Goal: Complete application form: Complete application form

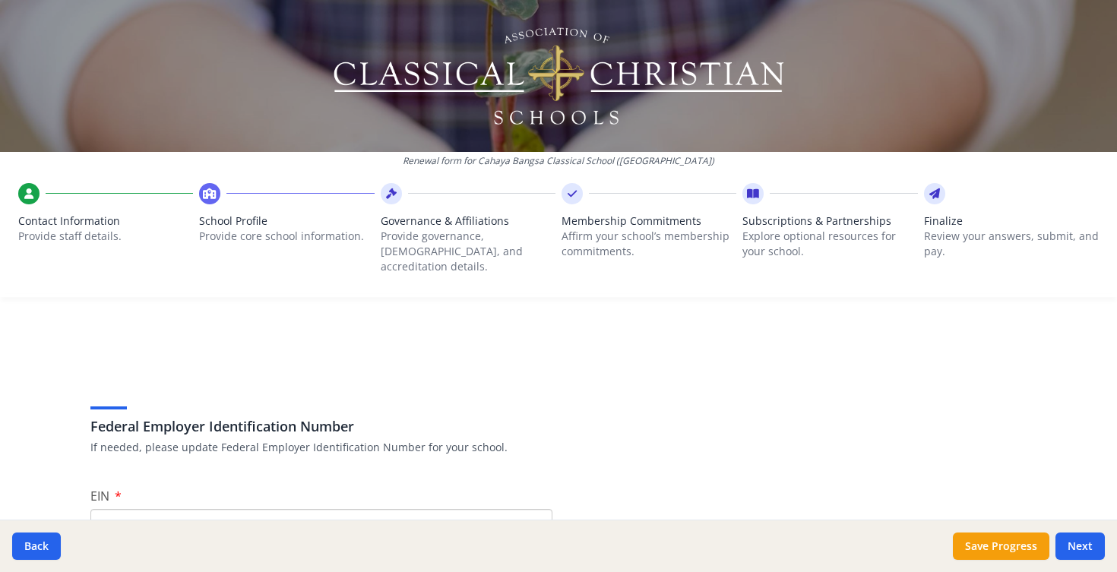
scroll to position [179, 0]
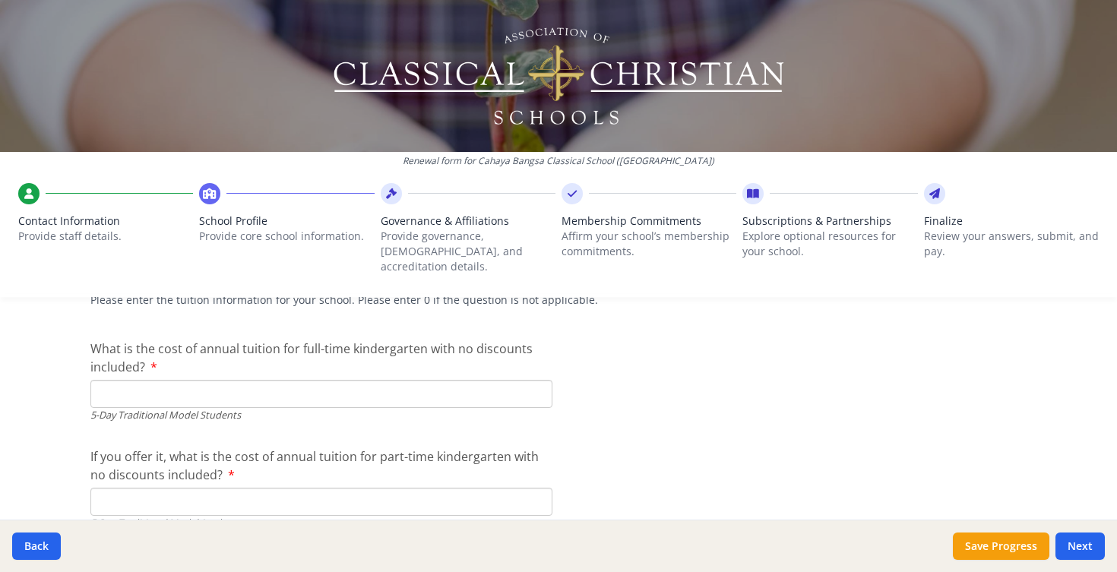
click at [115, 381] on input "What is the cost of annual tuition for full-time kindergarten with no discounts…" at bounding box center [321, 394] width 462 height 28
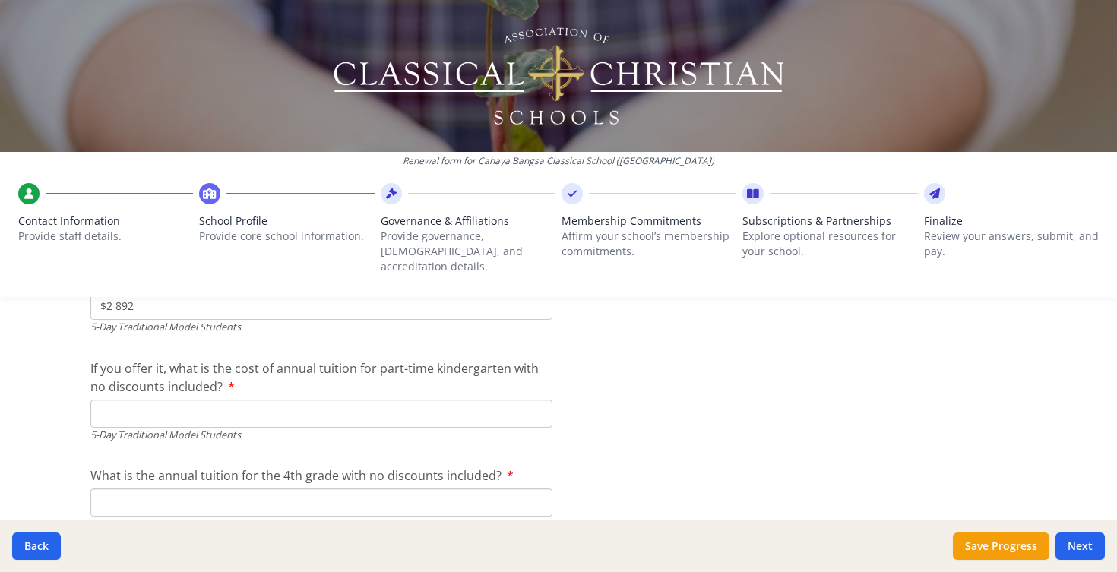
scroll to position [4069, 0]
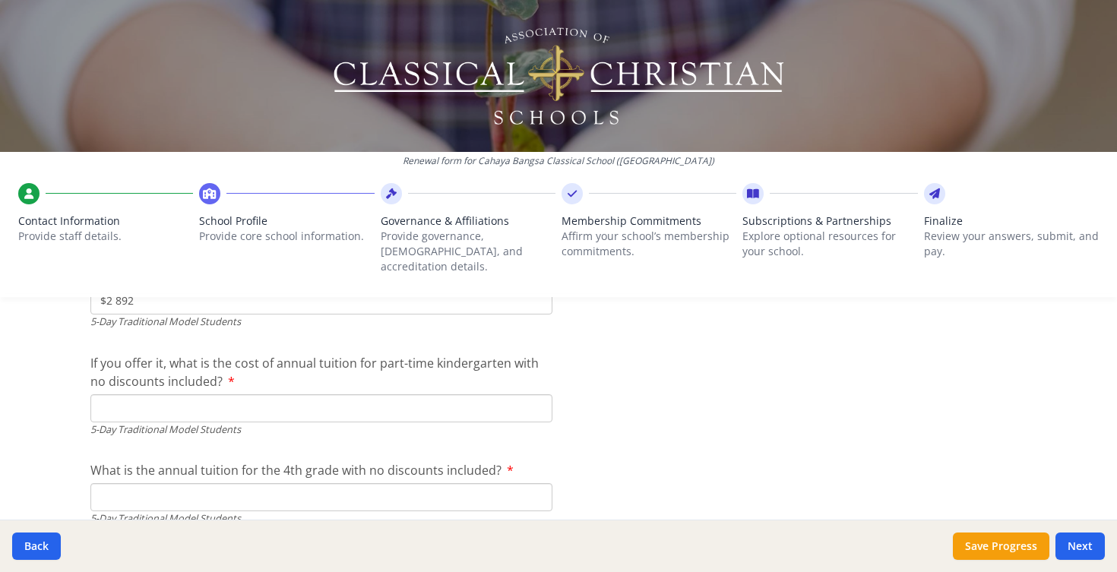
click at [138, 394] on input "If you offer it, what is the cost of annual tuition for part-time kindergarten …" at bounding box center [321, 408] width 462 height 28
click at [115, 286] on div "Renewal form for Cahaya Bangsa Classical School ([GEOGRAPHIC_DATA]) Contact Inf…" at bounding box center [558, 154] width 1117 height 309
click at [116, 286] on div "Renewal form for Cahaya Bangsa Classical School ([GEOGRAPHIC_DATA]) Contact Inf…" at bounding box center [558, 154] width 1117 height 309
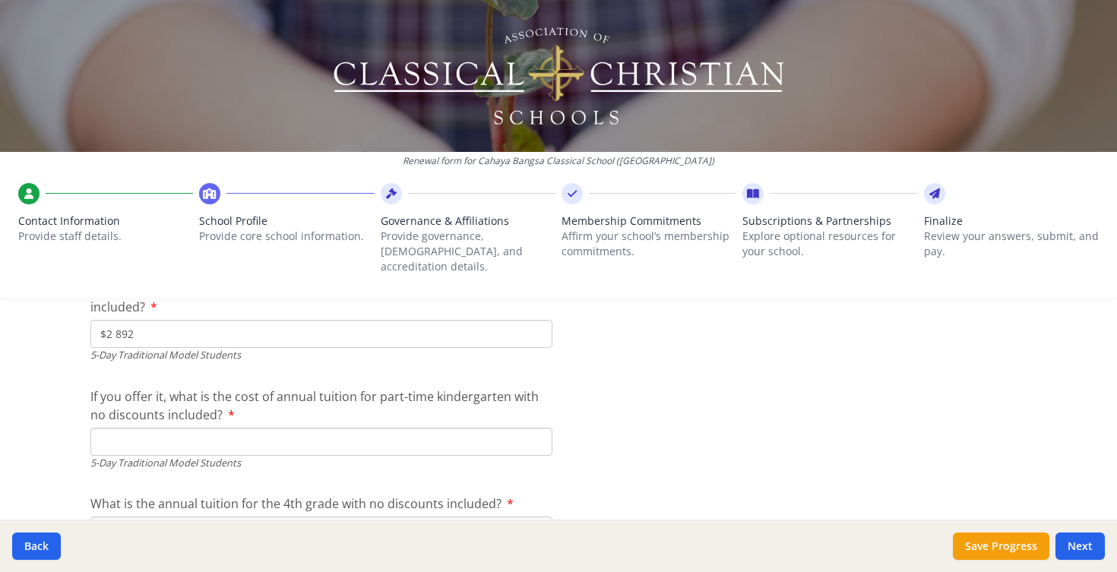
scroll to position [4023, 0]
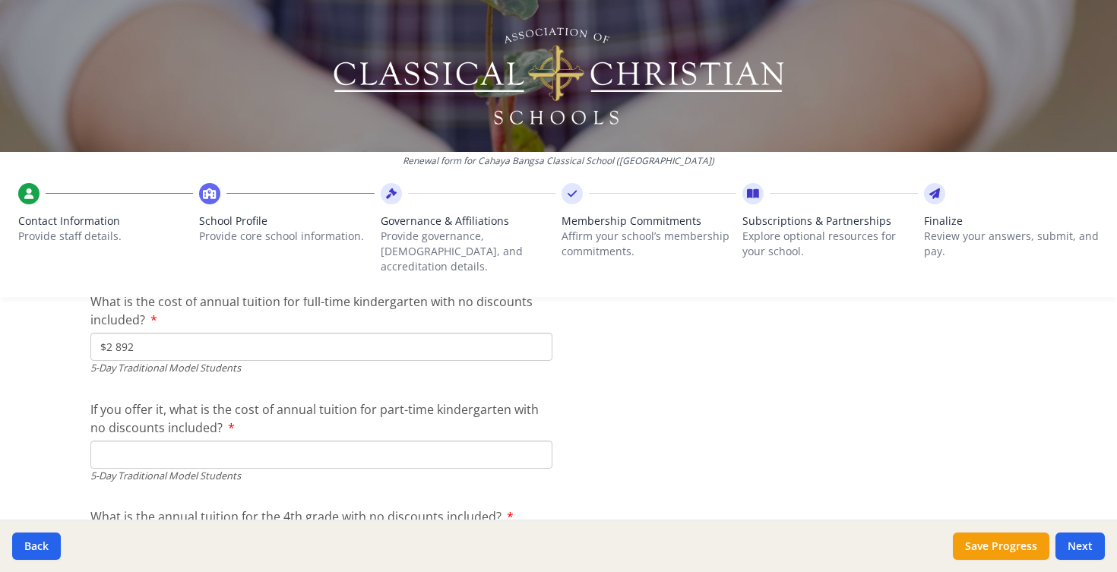
click at [116, 333] on input "$2 892" at bounding box center [321, 347] width 462 height 28
type input "$2 892"
click at [112, 441] on input "If you offer it, what is the cost of annual tuition for part-time kindergarten …" at bounding box center [321, 455] width 462 height 28
type input "$0"
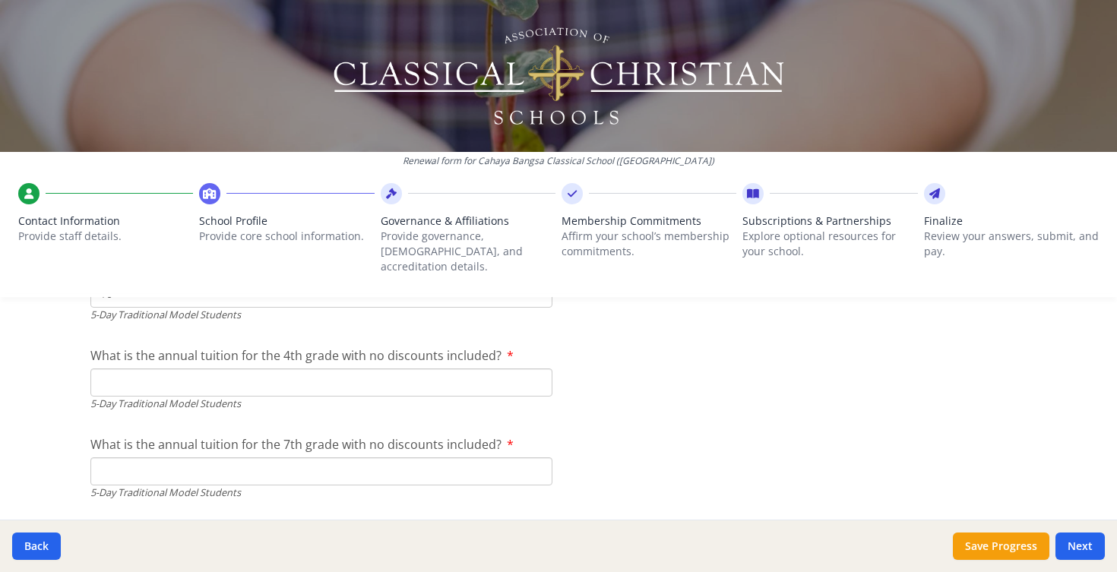
scroll to position [4186, 0]
click at [169, 366] on input "What is the annual tuition for the 4th grade with no discounts included?" at bounding box center [321, 380] width 462 height 28
type input "$3 648"
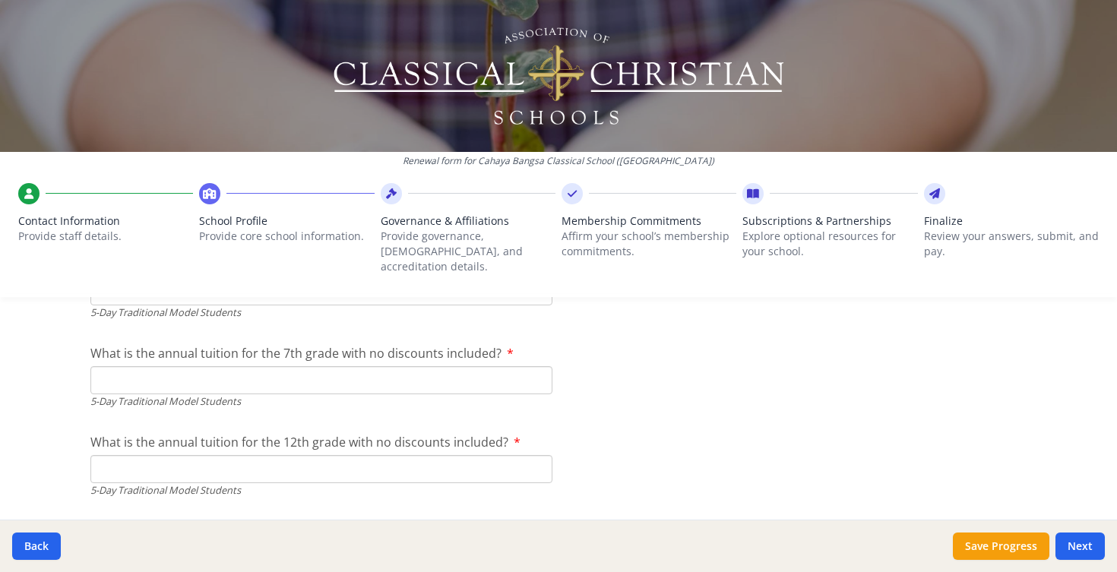
click at [198, 370] on input "What is the annual tuition for the 7th grade with no discounts included?" at bounding box center [321, 380] width 462 height 28
type input "$3 948"
click at [185, 455] on input "What is the annual tuition for the 12th grade with no discounts included?" at bounding box center [321, 469] width 462 height 28
type input "$4 380"
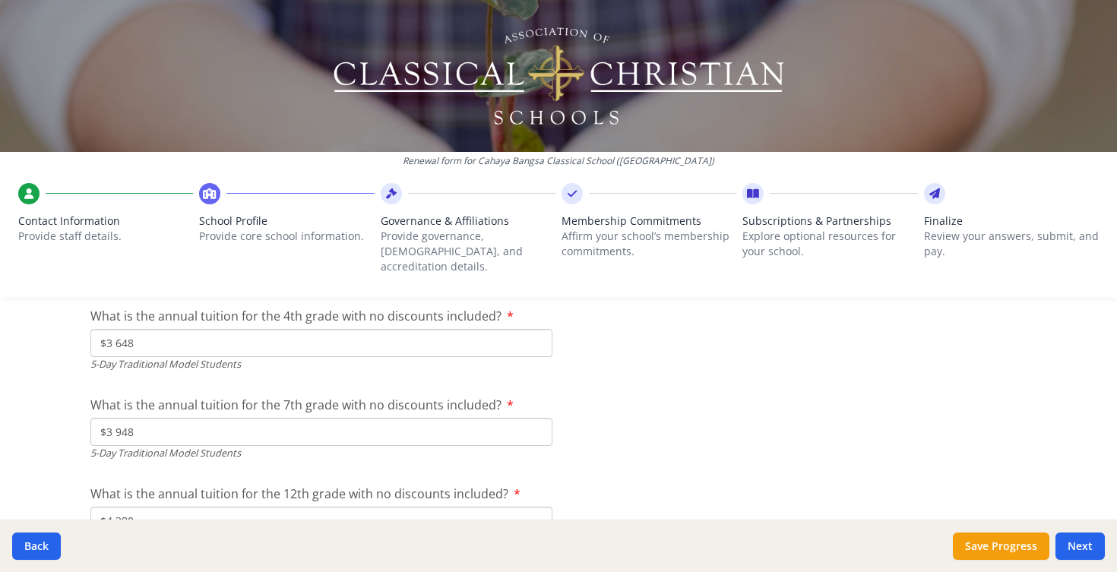
scroll to position [4214, 0]
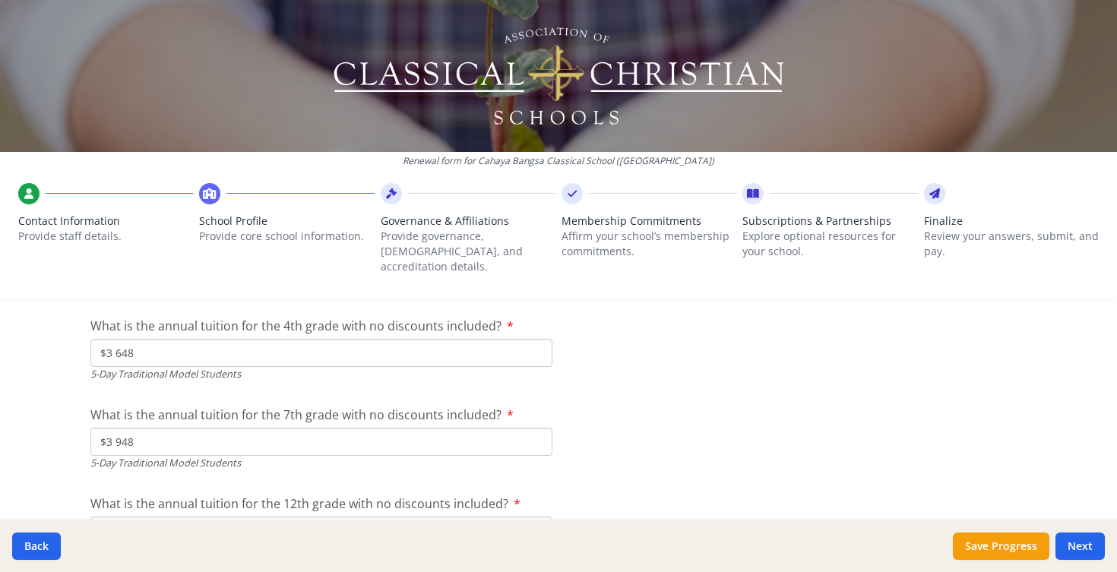
drag, startPoint x: 134, startPoint y: 426, endPoint x: 109, endPoint y: 422, distance: 25.5
click at [109, 428] on input "$3 948" at bounding box center [321, 442] width 462 height 28
type input "$4 000"
click at [139, 339] on input "$3 648" at bounding box center [321, 353] width 462 height 28
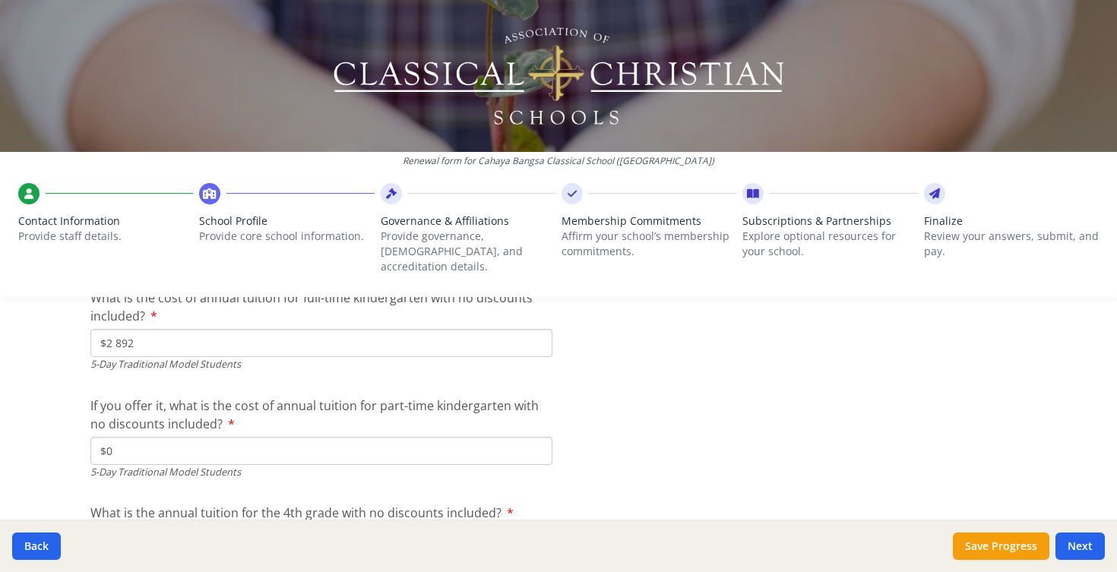
scroll to position [4025, 0]
type input "$3 600"
click at [167, 331] on input "$2 892" at bounding box center [321, 345] width 462 height 28
drag, startPoint x: 134, startPoint y: 330, endPoint x: 106, endPoint y: 327, distance: 27.5
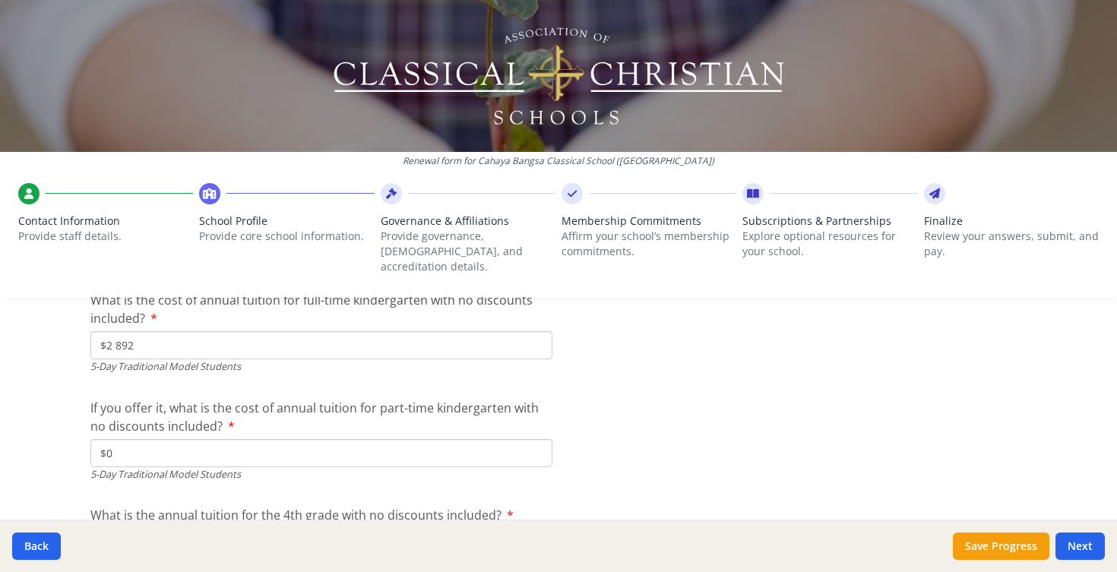
click at [106, 331] on input "$2 892" at bounding box center [321, 345] width 462 height 28
type input "$2 900"
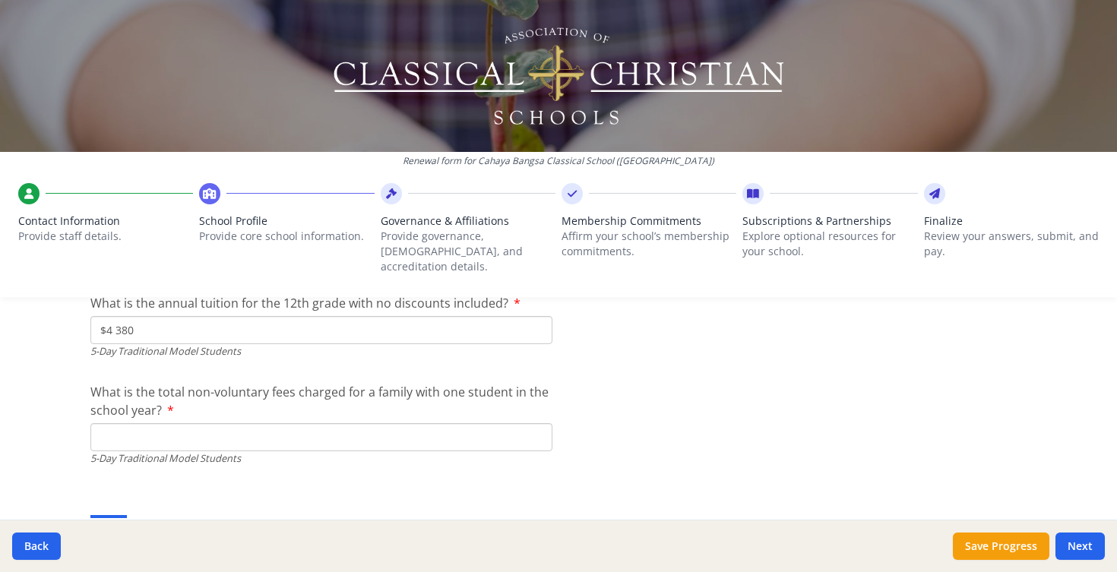
scroll to position [4421, 0]
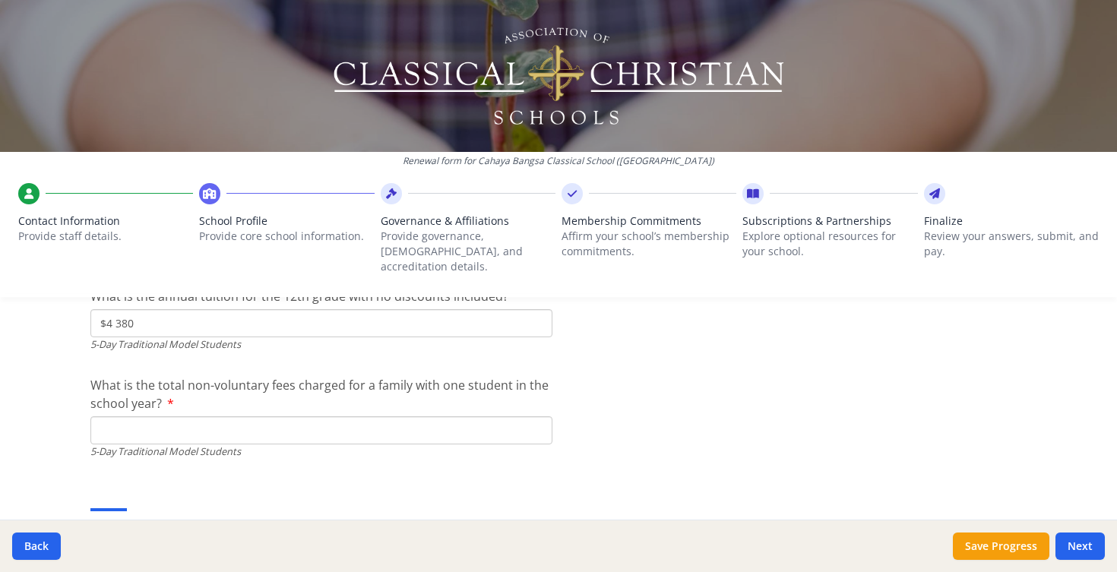
click at [142, 417] on input "What is the total non-voluntary fees charged for a family with one student in t…" at bounding box center [321, 430] width 462 height 28
click at [119, 416] on input "What is the total non-voluntary fees charged for a family with one student in t…" at bounding box center [321, 430] width 462 height 28
type input "$750"
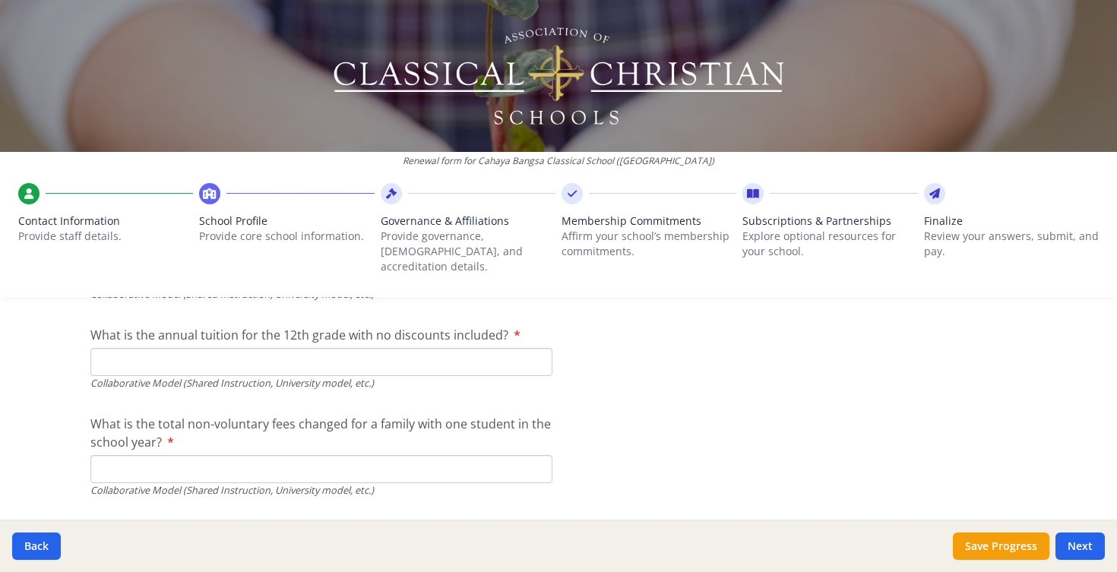
scroll to position [5102, 0]
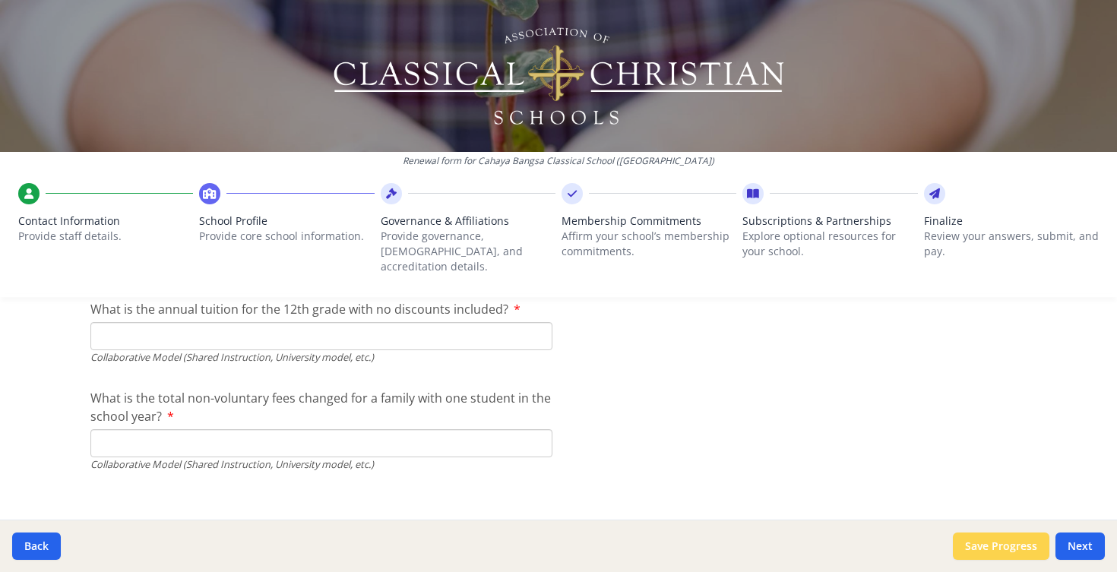
click at [971, 543] on button "Save Progress" at bounding box center [1001, 546] width 97 height 27
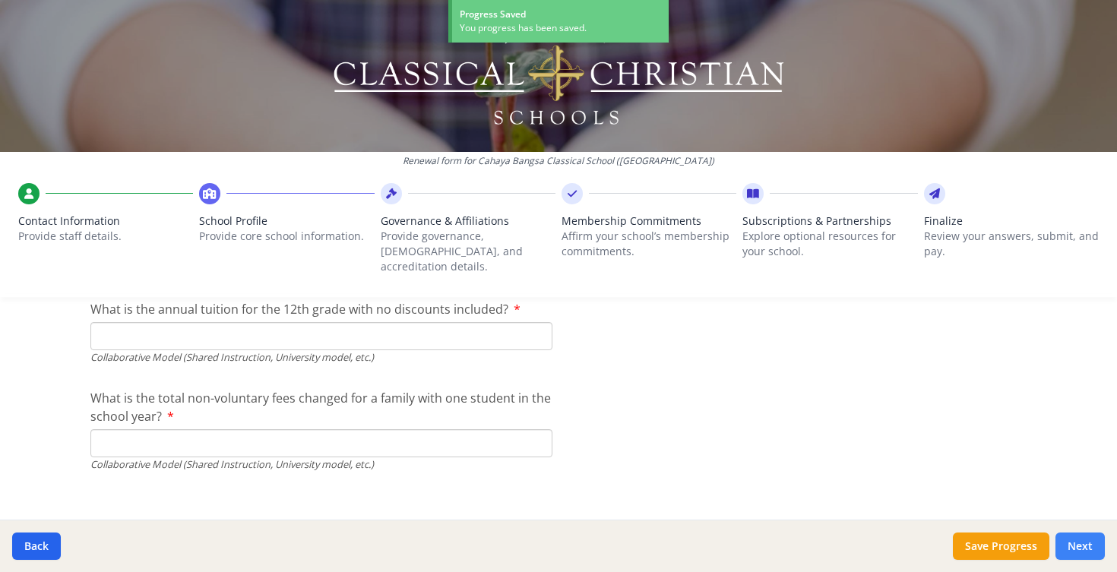
click at [1084, 537] on button "Next" at bounding box center [1080, 546] width 49 height 27
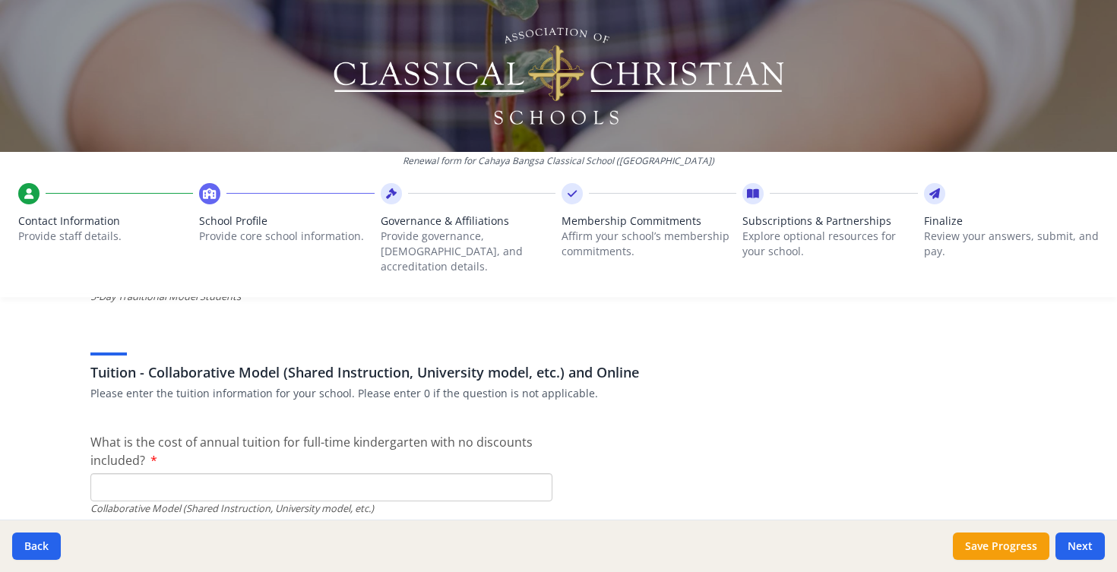
scroll to position [4653, 0]
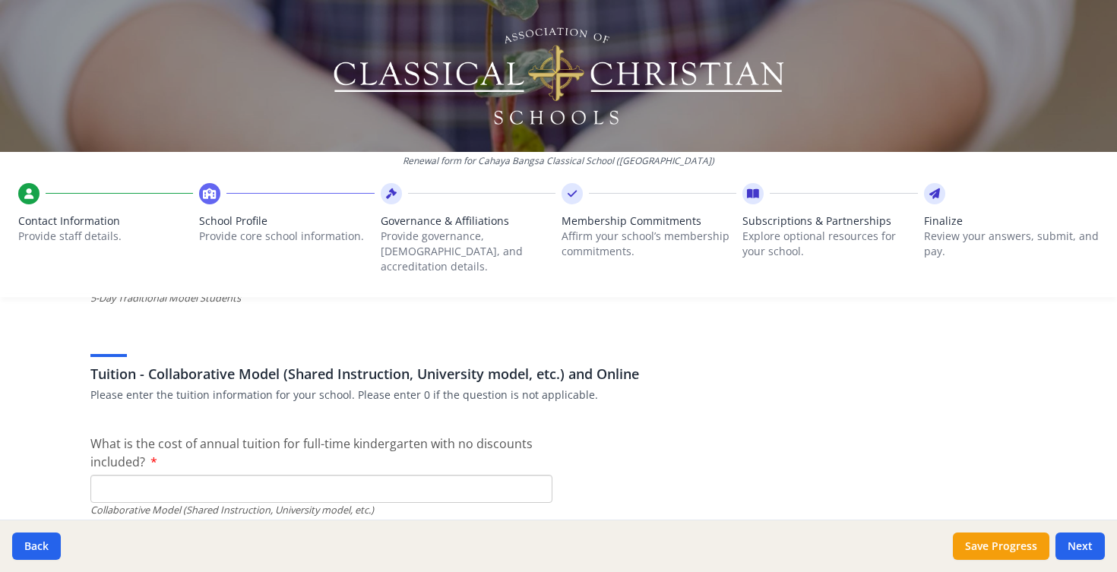
click at [173, 475] on input "What is the cost of annual tuition for full-time kindergarten with no discounts…" at bounding box center [321, 489] width 462 height 28
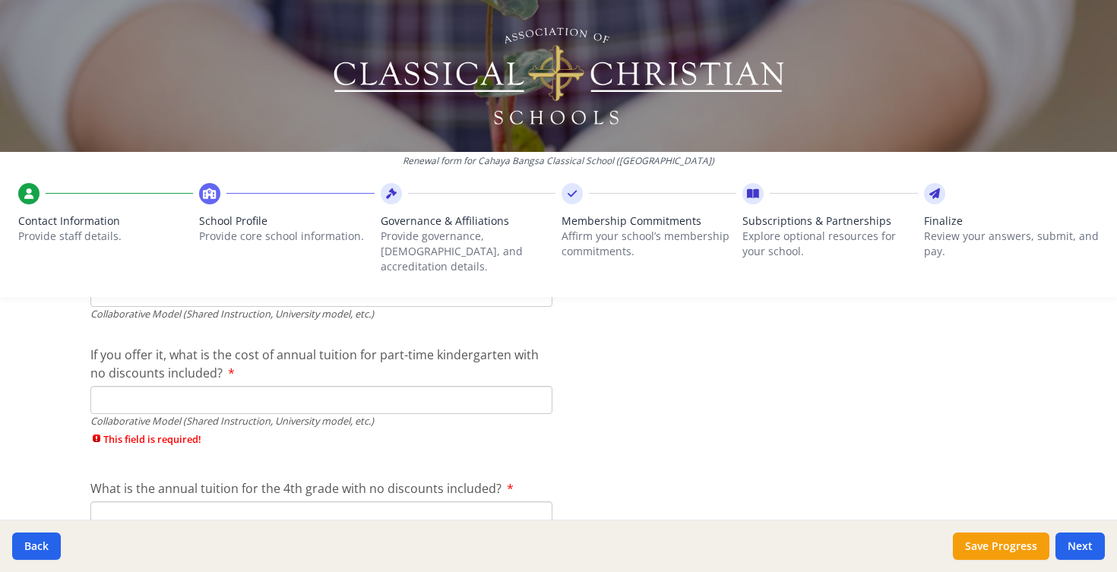
scroll to position [4853, 0]
type input "$0"
click at [140, 389] on input "If you offer it, what is the cost of annual tuition for part-time kindergarten …" at bounding box center [321, 396] width 462 height 28
type input "$"
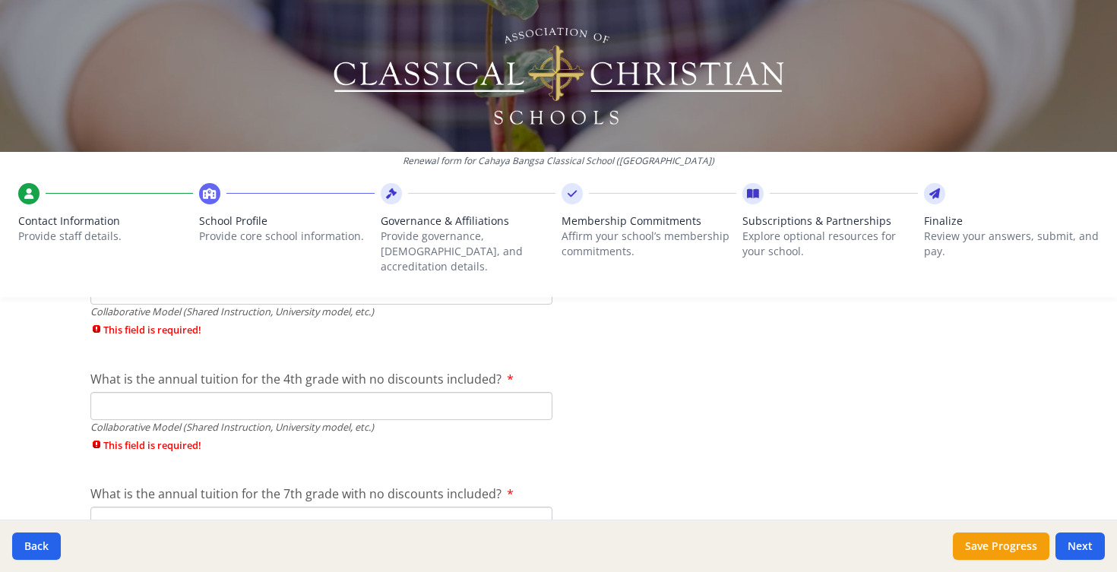
click at [111, 399] on input "What is the annual tuition for the 4th grade with no discounts included?" at bounding box center [321, 406] width 462 height 28
type input "$"
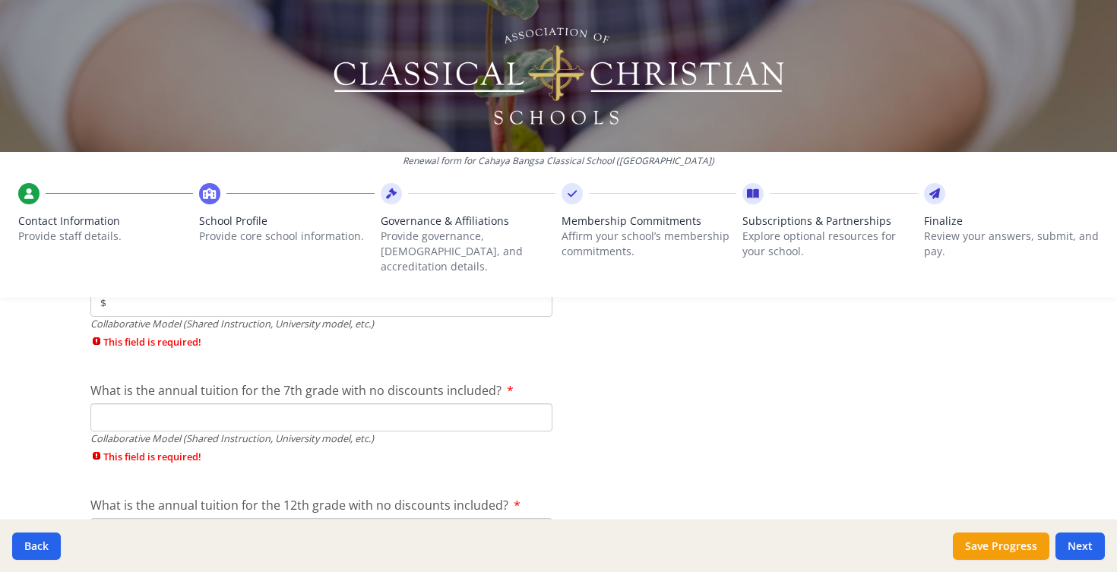
scroll to position [5098, 0]
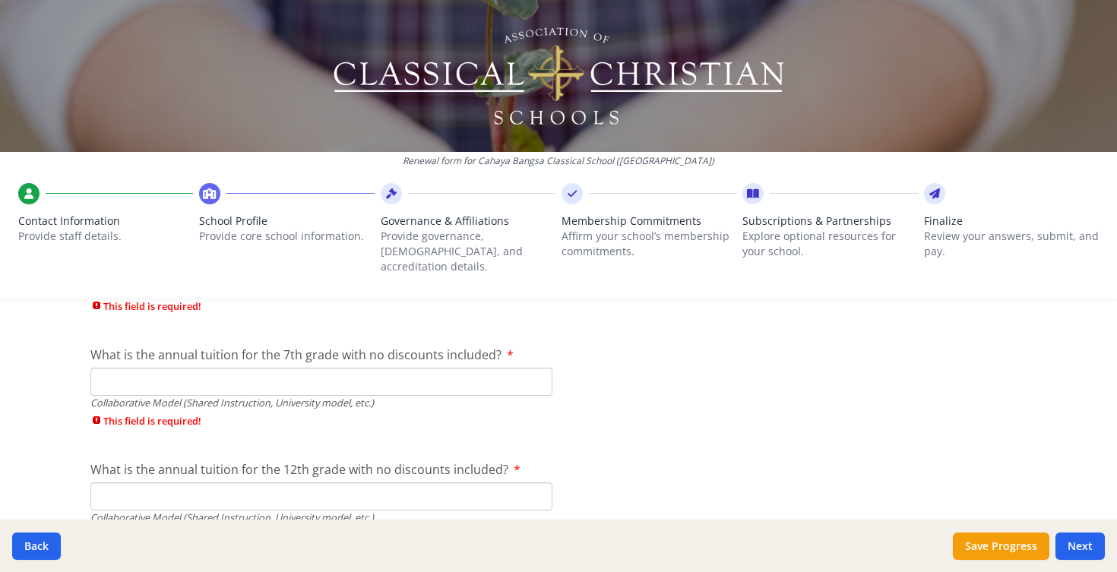
click at [122, 368] on input "What is the annual tuition for the 7th grade with no discounts included?" at bounding box center [321, 382] width 462 height 28
type input "$"
click at [130, 487] on input "What is the annual tuition for the 12th grade with no discounts included?" at bounding box center [321, 497] width 462 height 28
type input "$"
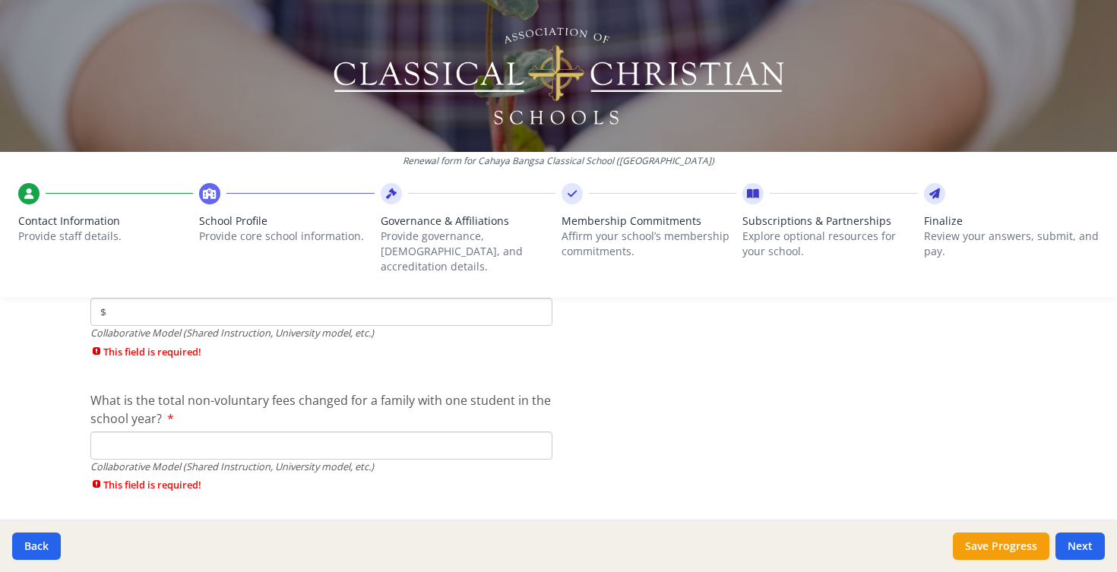
scroll to position [5285, 0]
click at [125, 429] on input "What is the total non-voluntary fees changed for a family with one student in t…" at bounding box center [321, 443] width 462 height 28
type input "$"
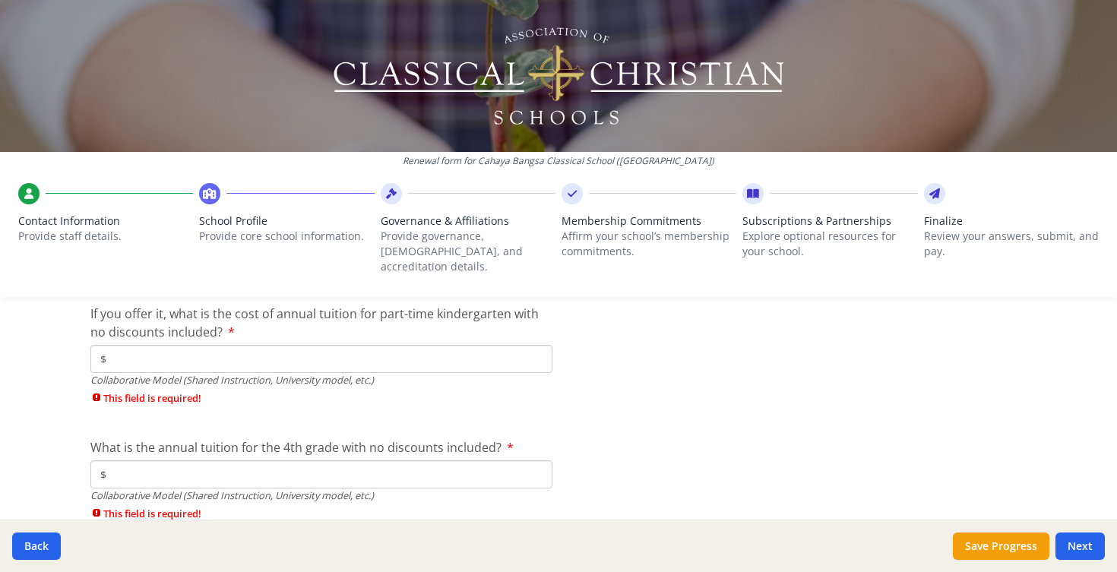
scroll to position [4868, 0]
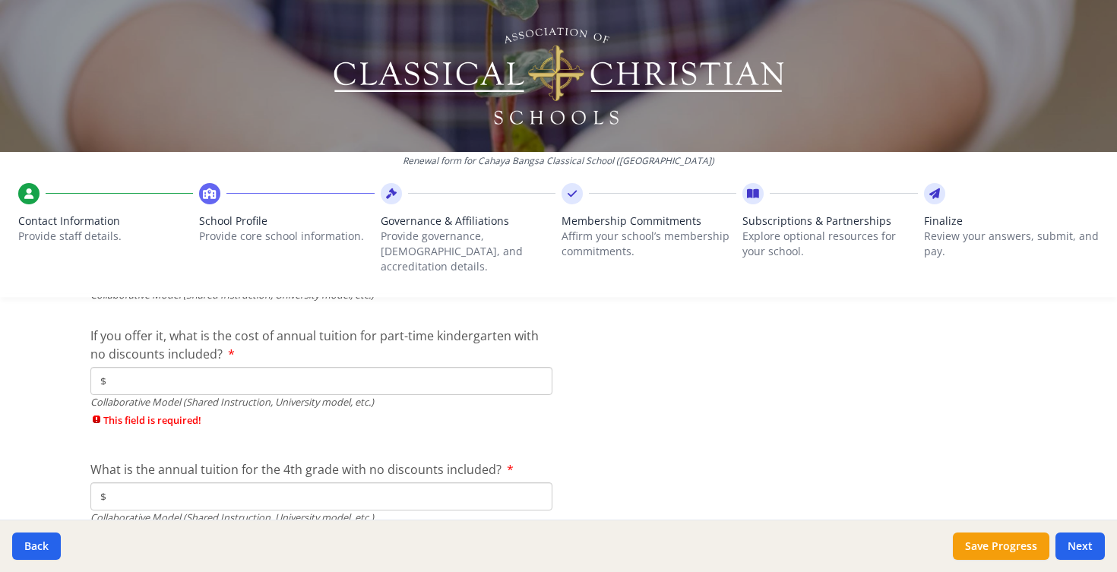
click at [127, 369] on input "$" at bounding box center [321, 381] width 462 height 28
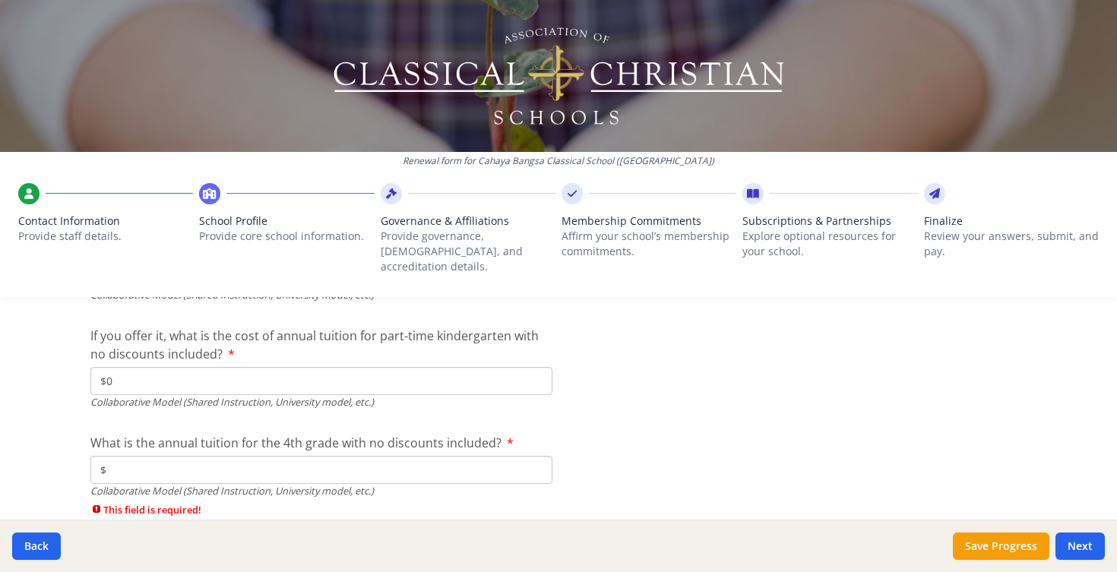
type input "$0"
click at [112, 457] on input "$" at bounding box center [321, 470] width 462 height 28
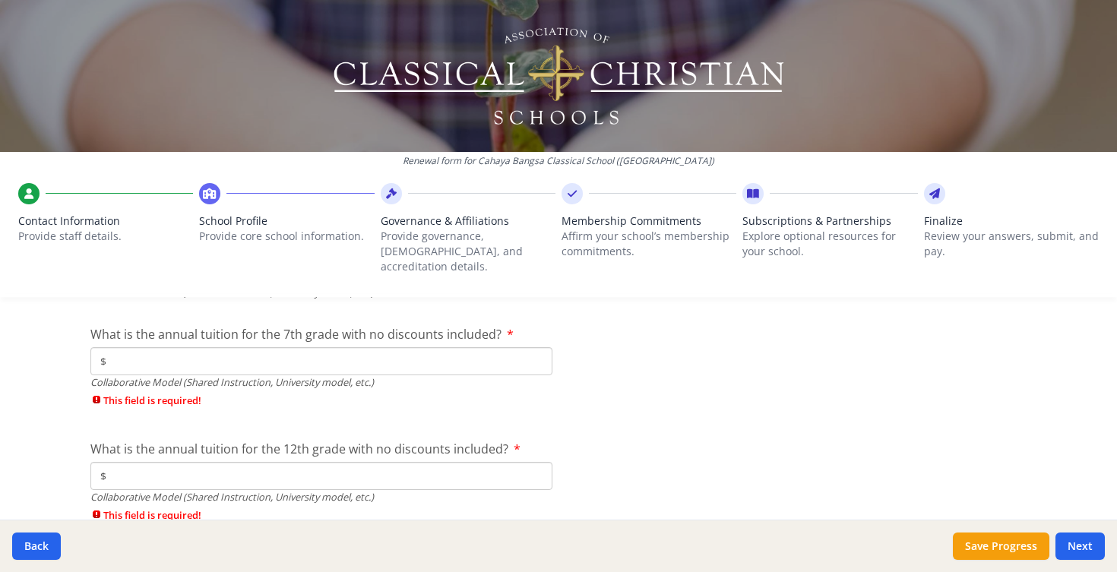
scroll to position [5069, 0]
type input "$0"
click at [122, 345] on input "$" at bounding box center [321, 359] width 462 height 28
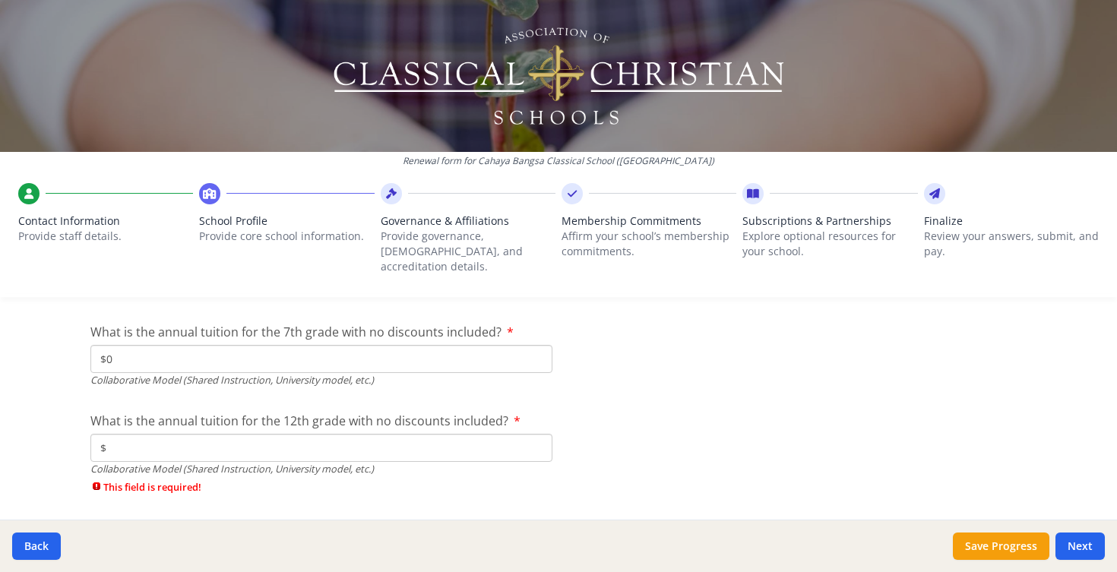
type input "$0"
click at [124, 434] on input "$" at bounding box center [321, 448] width 462 height 28
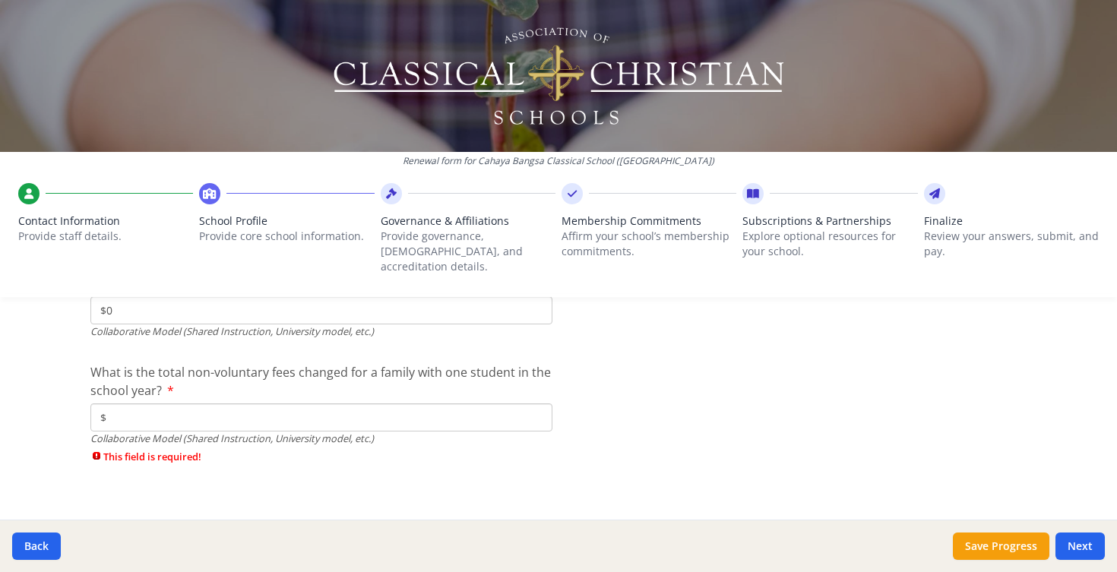
type input "$0"
click at [113, 404] on input "$" at bounding box center [321, 418] width 462 height 28
type input "$0"
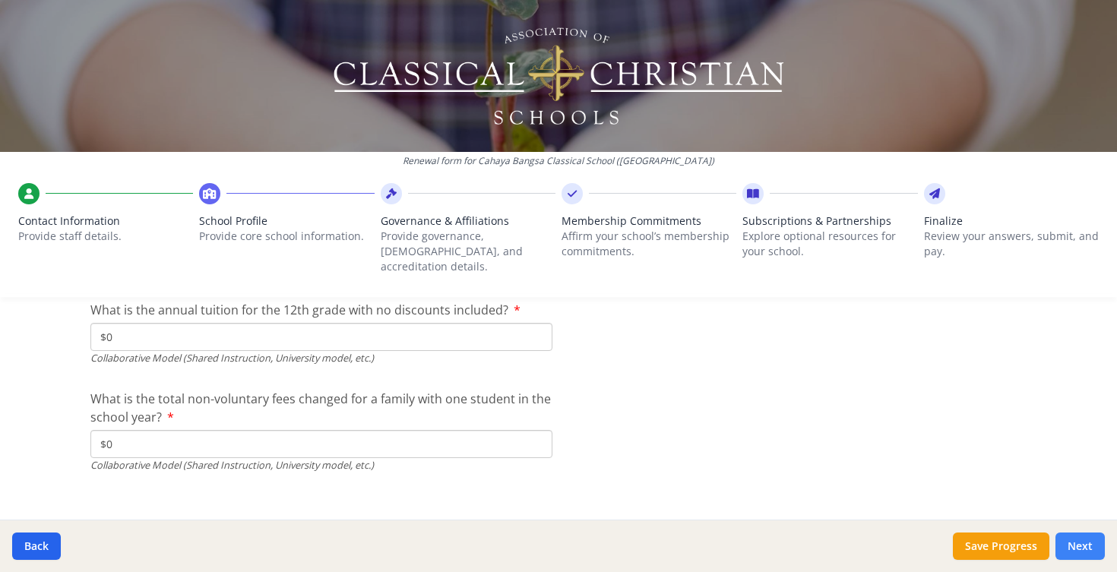
click at [1079, 545] on button "Next" at bounding box center [1080, 546] width 49 height 27
click at [1068, 543] on button "Next" at bounding box center [1080, 546] width 49 height 27
click at [981, 545] on button "Save Progress" at bounding box center [1001, 546] width 97 height 27
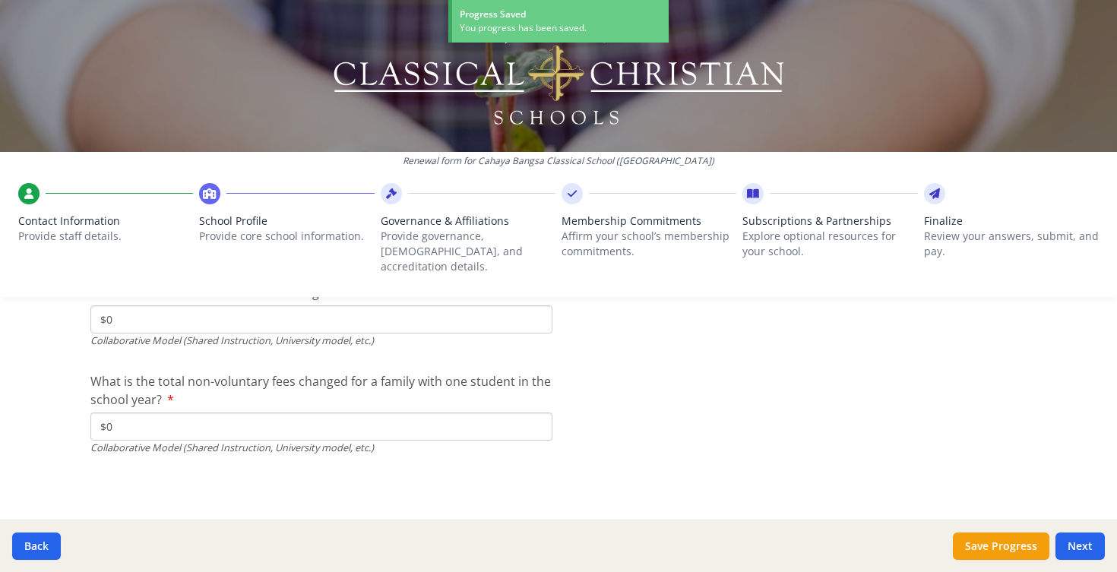
scroll to position [5102, 0]
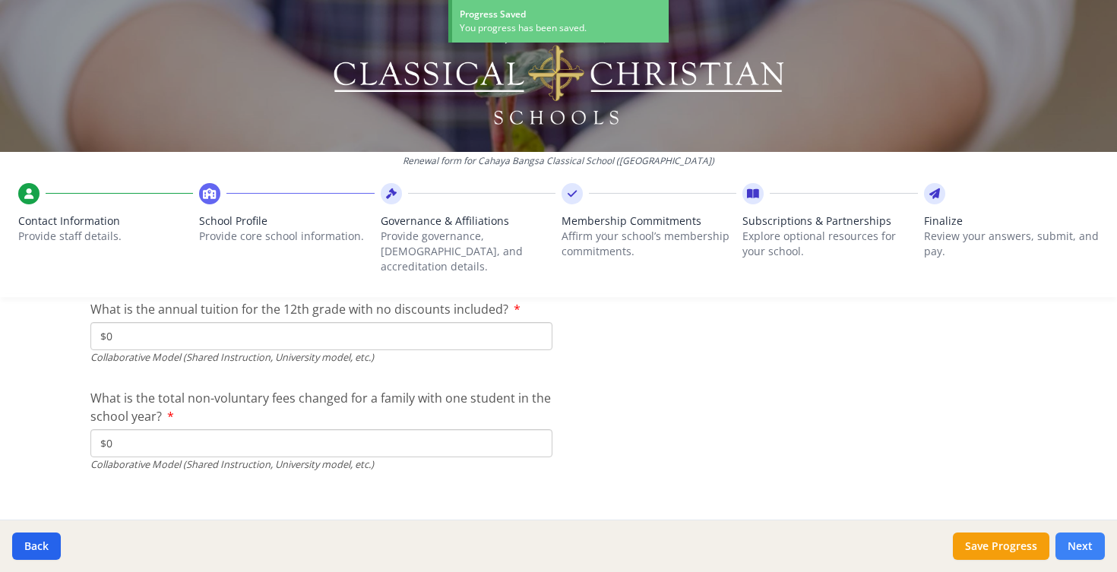
click at [1080, 543] on button "Next" at bounding box center [1080, 546] width 49 height 27
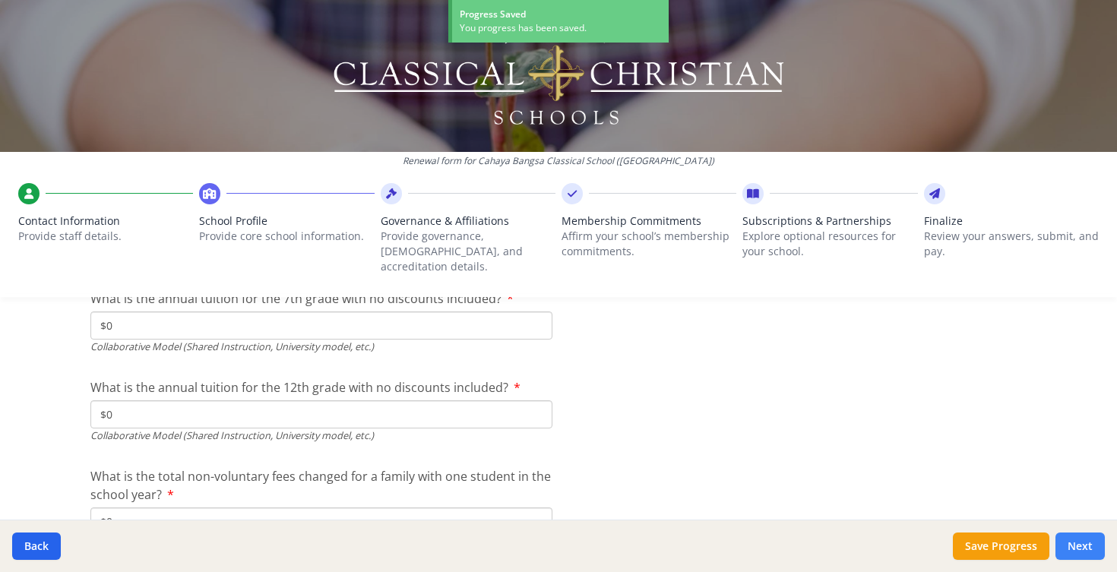
scroll to position [5180, 0]
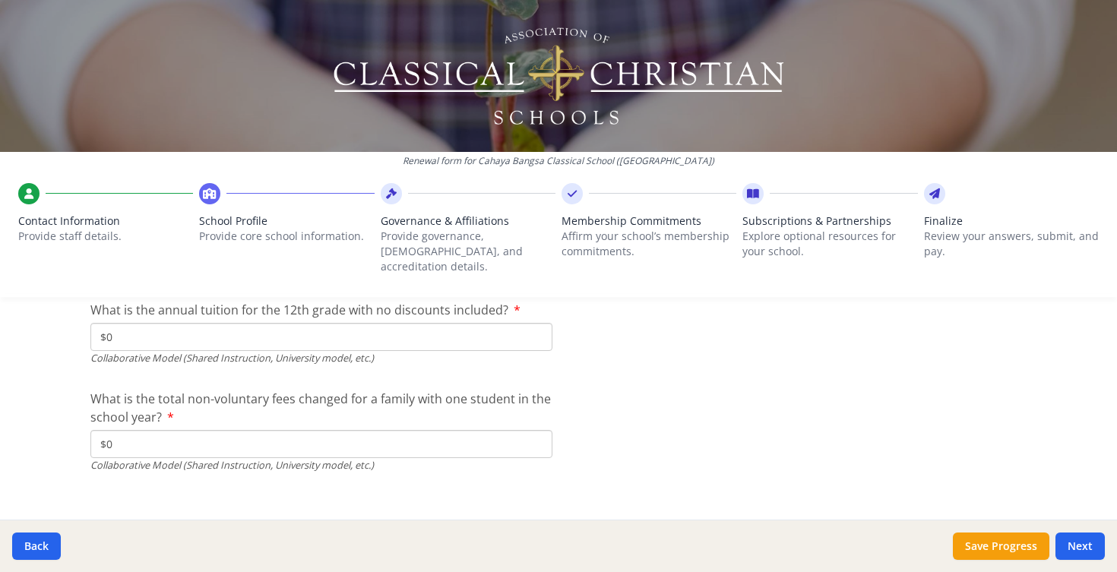
click at [1081, 552] on button "Next" at bounding box center [1080, 546] width 49 height 27
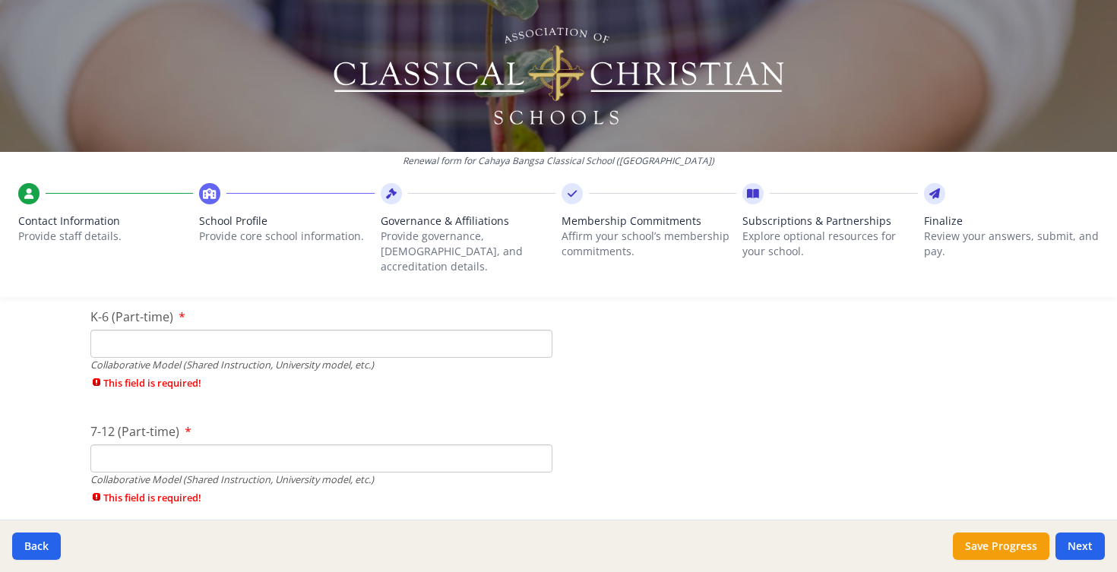
scroll to position [3638, 0]
click at [140, 333] on input "K-6 (Part-time)" at bounding box center [321, 342] width 462 height 28
type input "0"
click at [215, 434] on div "7-12 (Part-time) Collaborative Model (Shared Instruction, University model, etc…" at bounding box center [321, 466] width 462 height 90
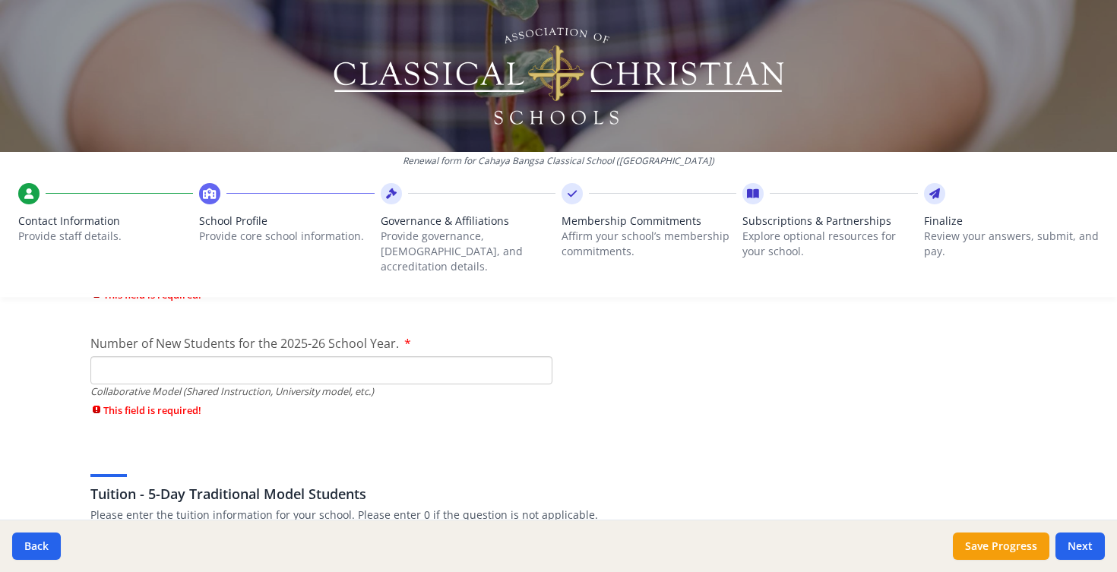
scroll to position [3816, 0]
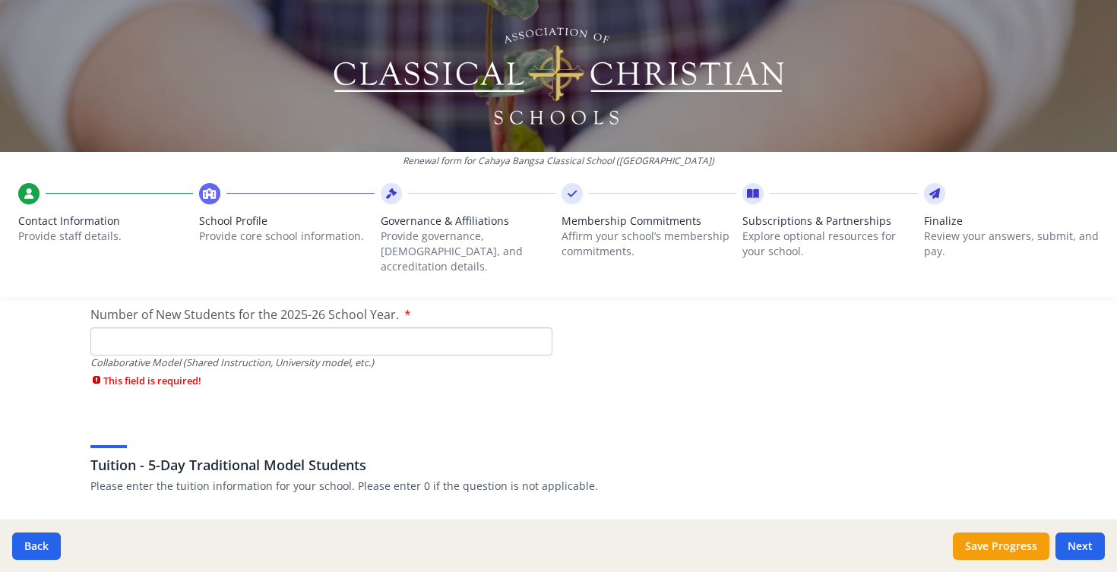
type input "0"
click at [125, 328] on input "Number of New Students for the 2025-26 School Year." at bounding box center [321, 342] width 462 height 28
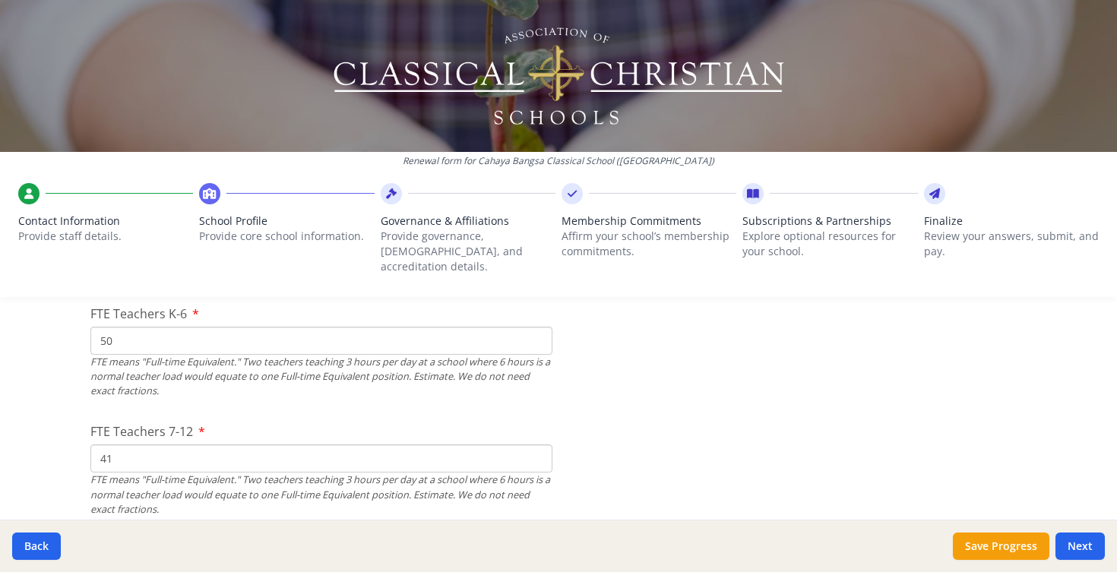
scroll to position [970, 0]
type input "0"
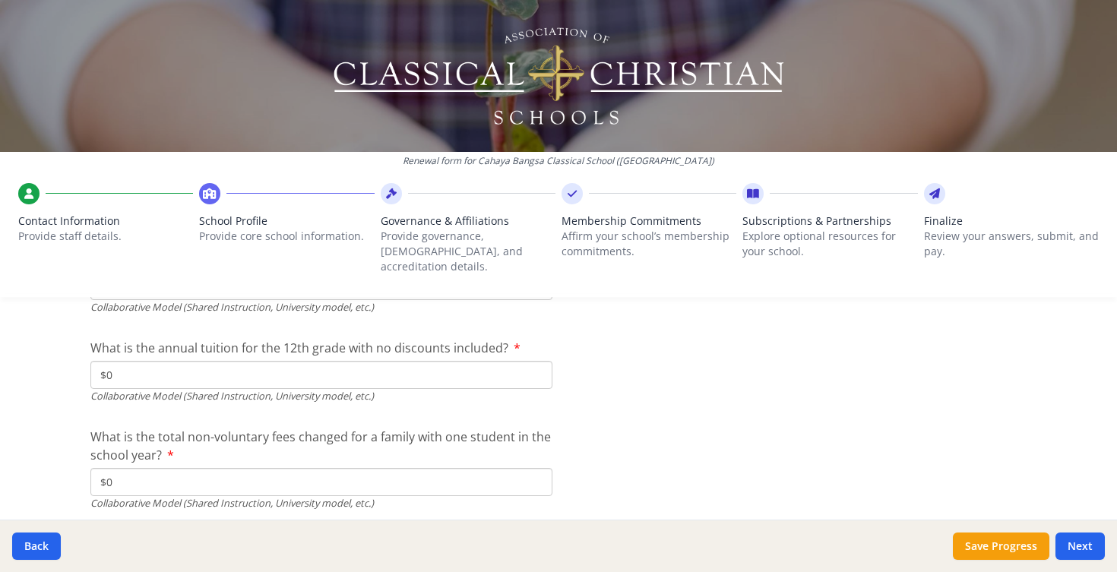
scroll to position [5102, 0]
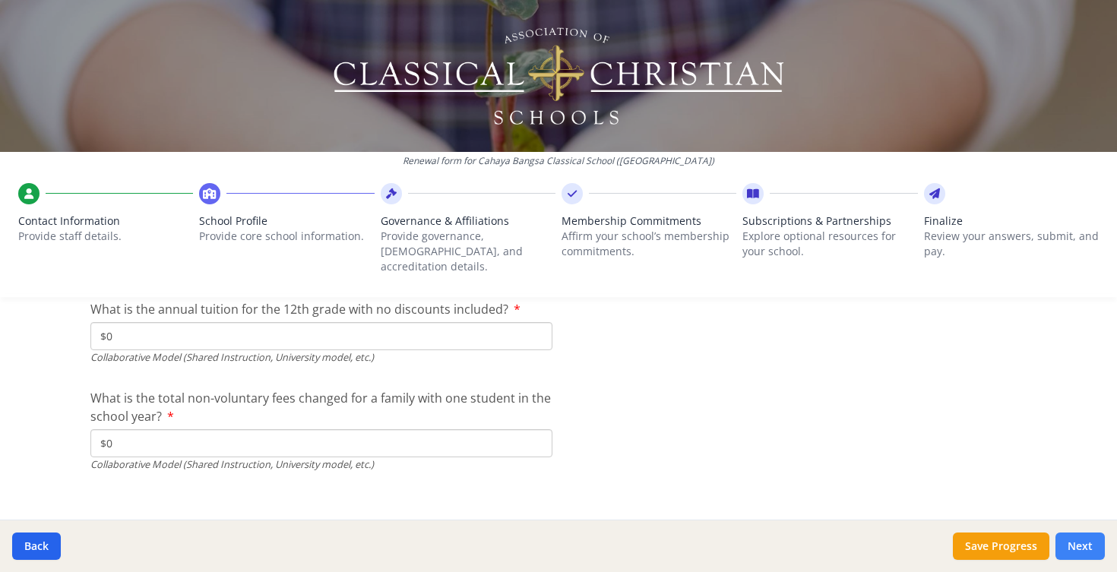
click at [1087, 553] on button "Next" at bounding box center [1080, 546] width 49 height 27
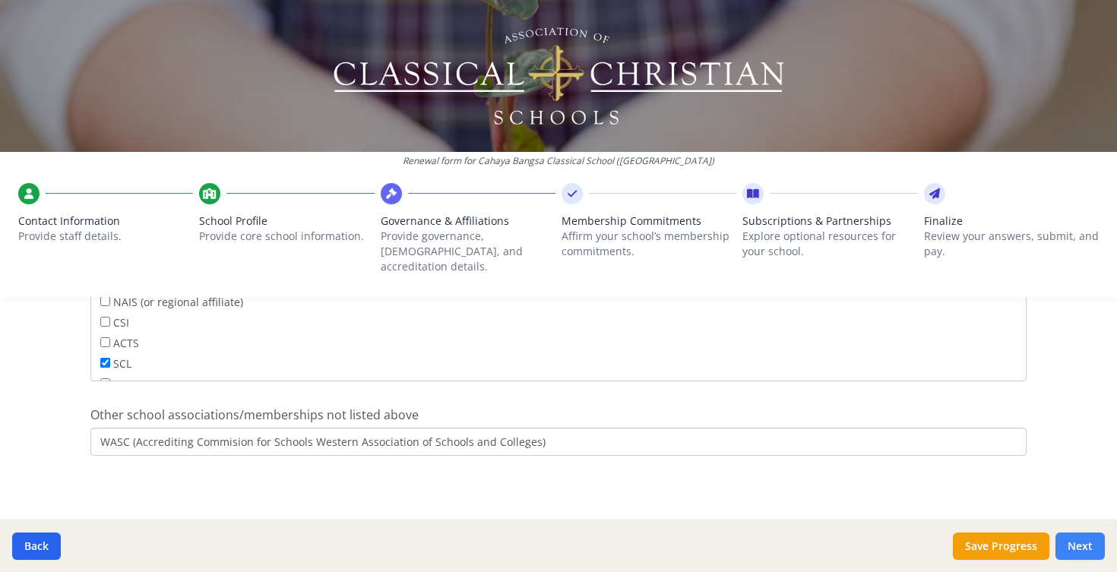
scroll to position [1222, 0]
